Goal: Check status

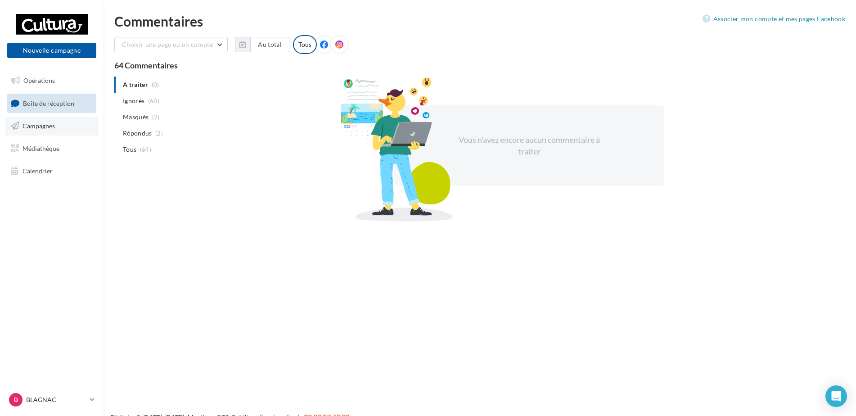
drag, startPoint x: 0, startPoint y: 0, endPoint x: 37, endPoint y: 123, distance: 128.8
click at [37, 123] on span "Campagnes" at bounding box center [38, 126] width 32 height 8
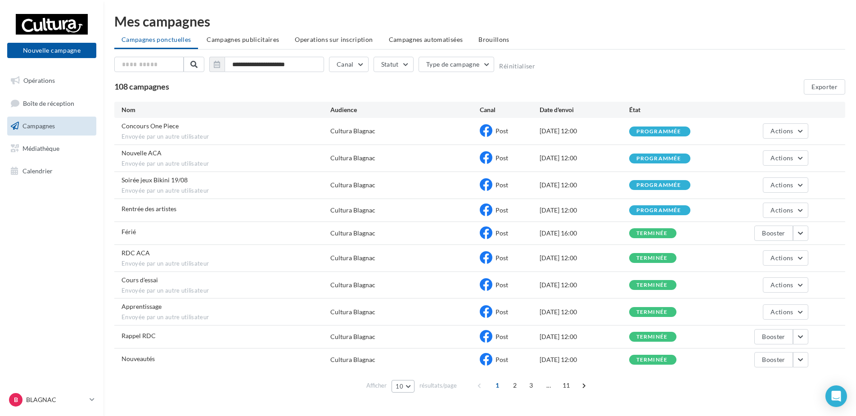
click at [408, 386] on button "10" at bounding box center [402, 386] width 23 height 13
click at [412, 363] on button "100" at bounding box center [422, 370] width 63 height 16
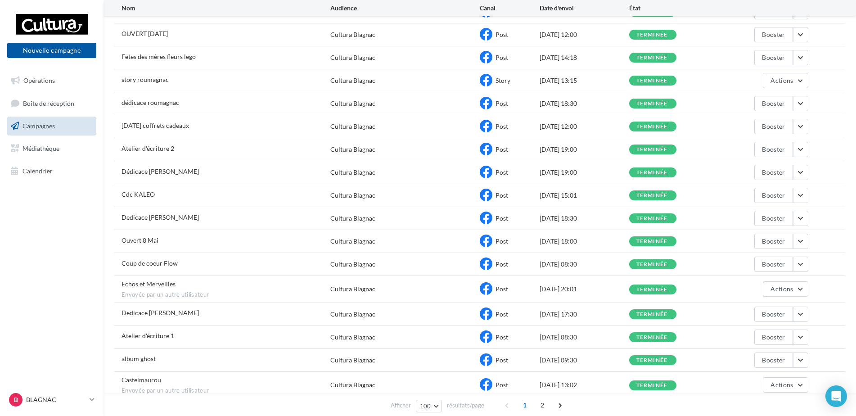
scroll to position [1170, 0]
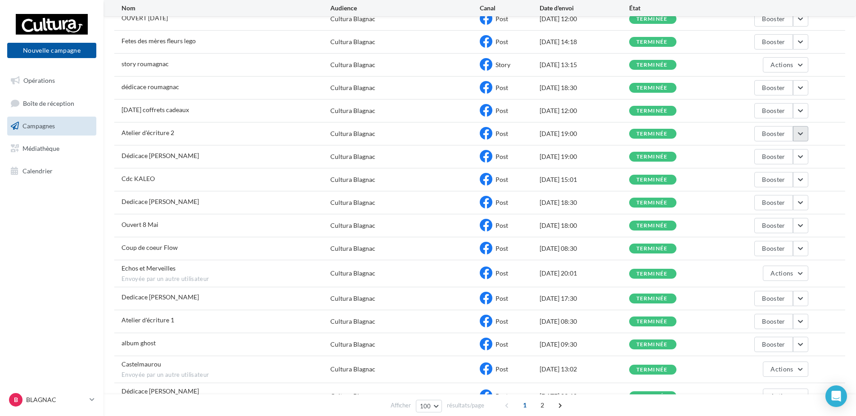
click at [795, 134] on button "button" at bounding box center [800, 133] width 15 height 15
click at [751, 156] on button "Voir les résultats" at bounding box center [763, 154] width 90 height 23
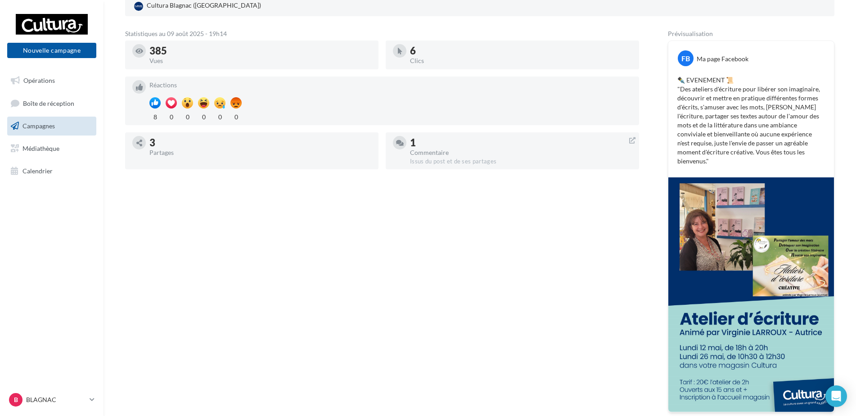
scroll to position [180, 0]
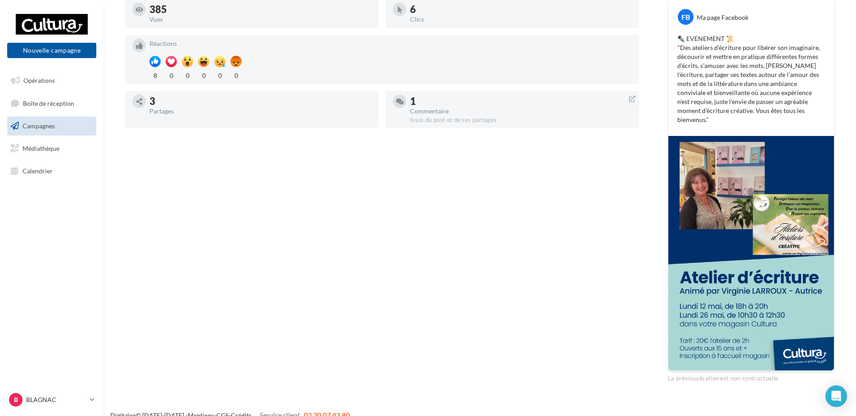
click at [451, 229] on div "Statistiques au 09 août 2025 - 19h14 385 Vues 6 Clics Réactions 8 0 0 0 0 0 3 P…" at bounding box center [382, 185] width 514 height 393
